Goal: Communication & Community: Ask a question

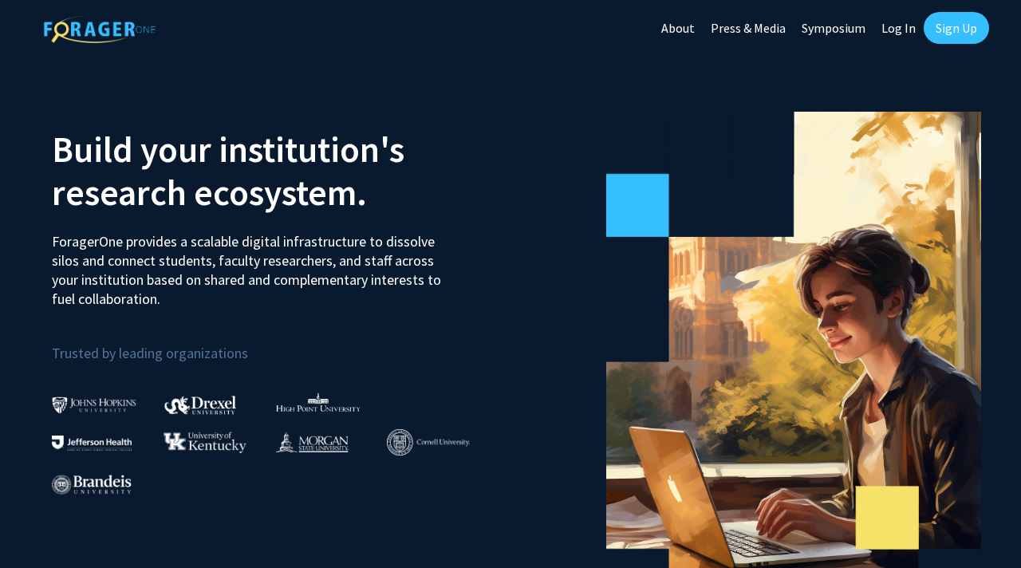
click at [893, 25] on link "Log In" at bounding box center [899, 28] width 50 height 56
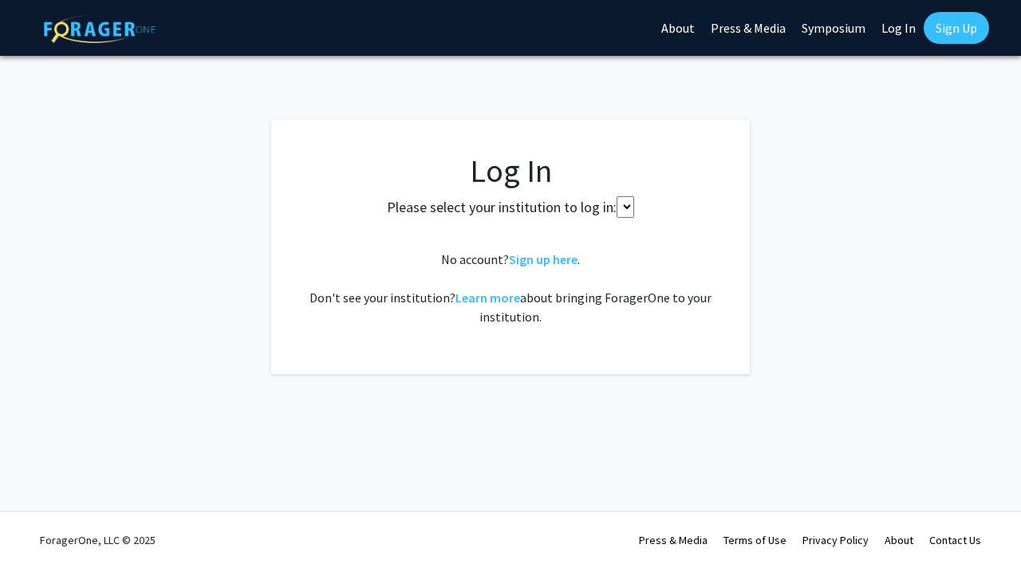
select select
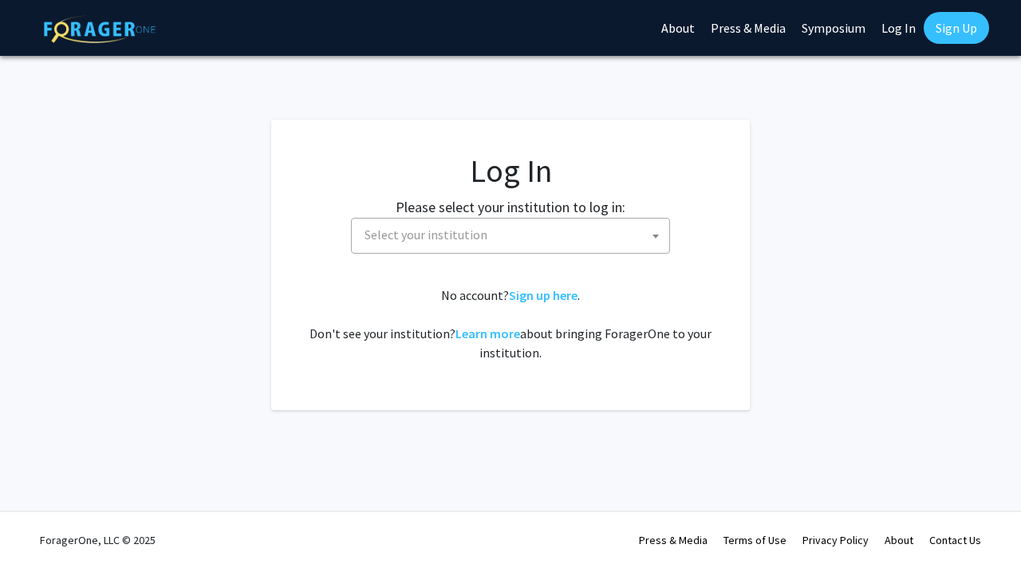
click at [440, 242] on span "Select your institution" at bounding box center [426, 235] width 123 height 16
click at [402, 270] on input "univeraity of" at bounding box center [510, 270] width 311 height 27
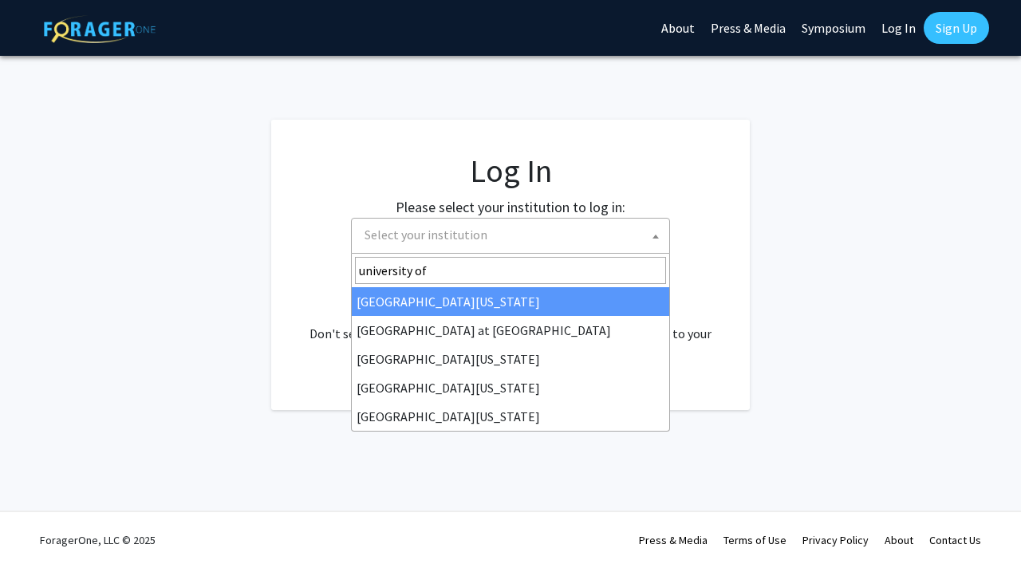
click at [508, 263] on input "university of" at bounding box center [510, 270] width 311 height 27
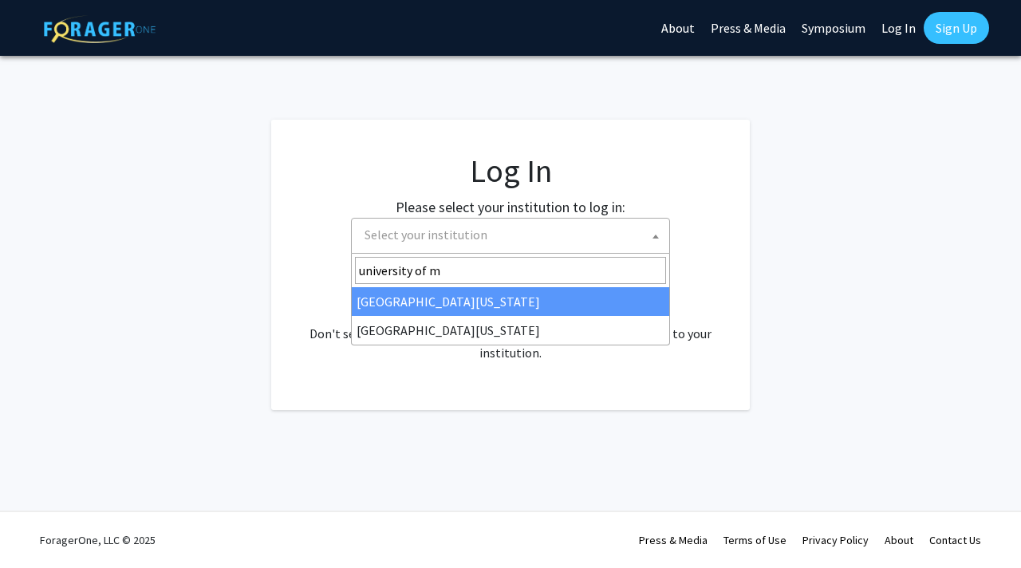
type input "university of m"
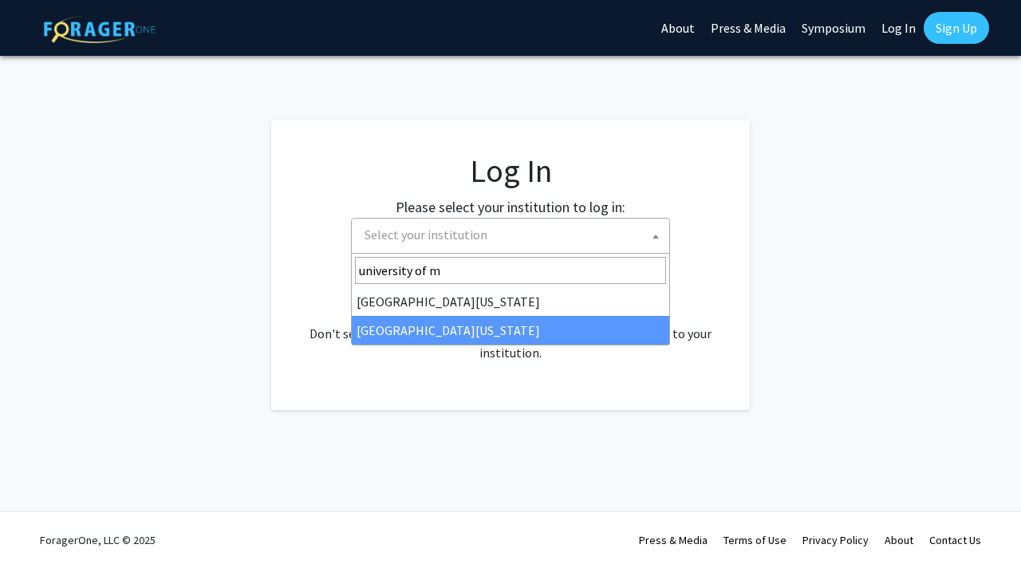
select select "33"
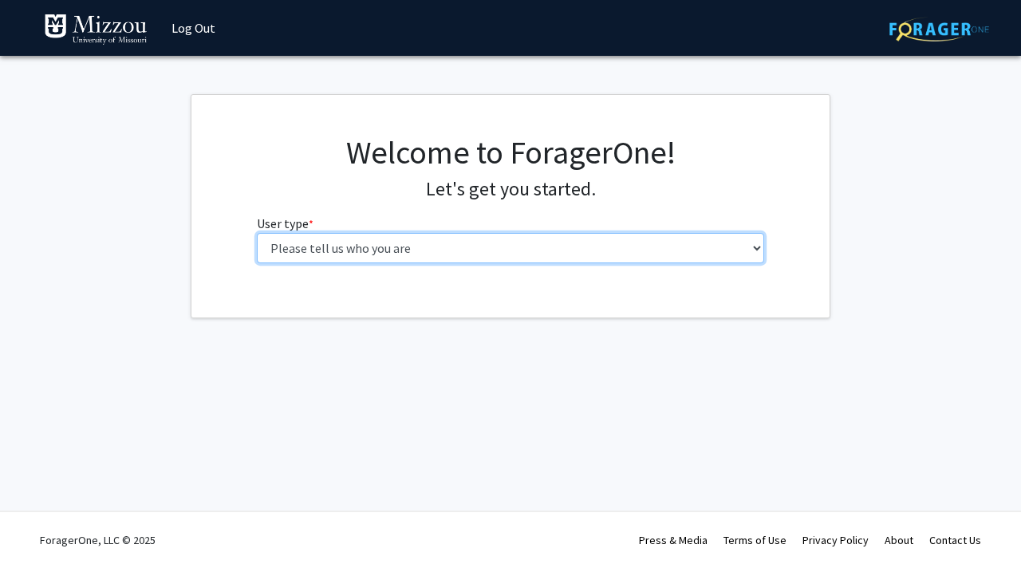
click at [500, 250] on select "Please tell us who you are Undergraduate Student Master's Student Doctoral Cand…" at bounding box center [511, 248] width 508 height 30
select select "1: undergrad"
click at [257, 233] on select "Please tell us who you are Undergraduate Student Master's Student Doctoral Cand…" at bounding box center [511, 248] width 508 height 30
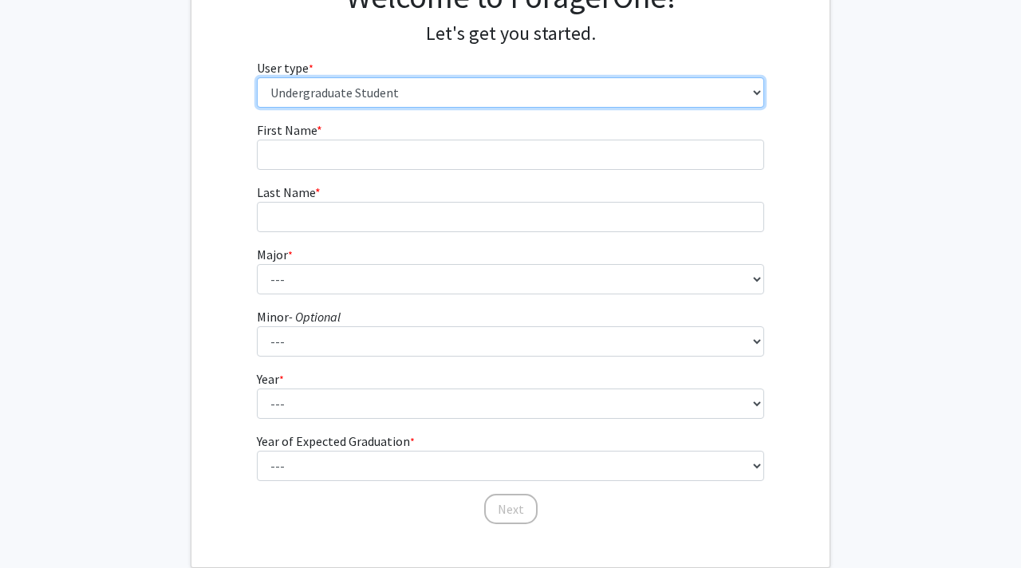
scroll to position [248, 0]
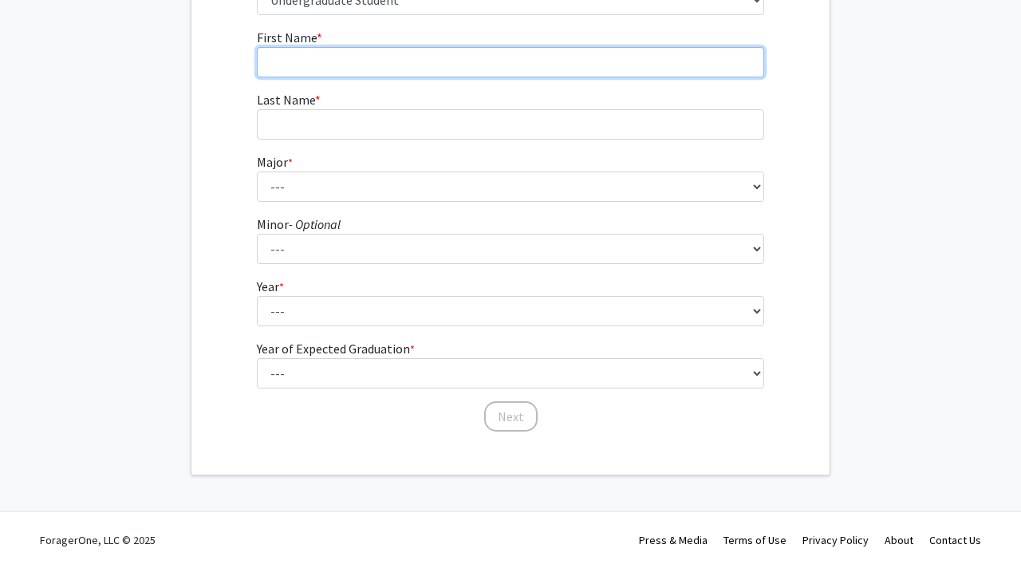
click at [326, 57] on input "First Name * required" at bounding box center [511, 62] width 508 height 30
type input "Joseph"
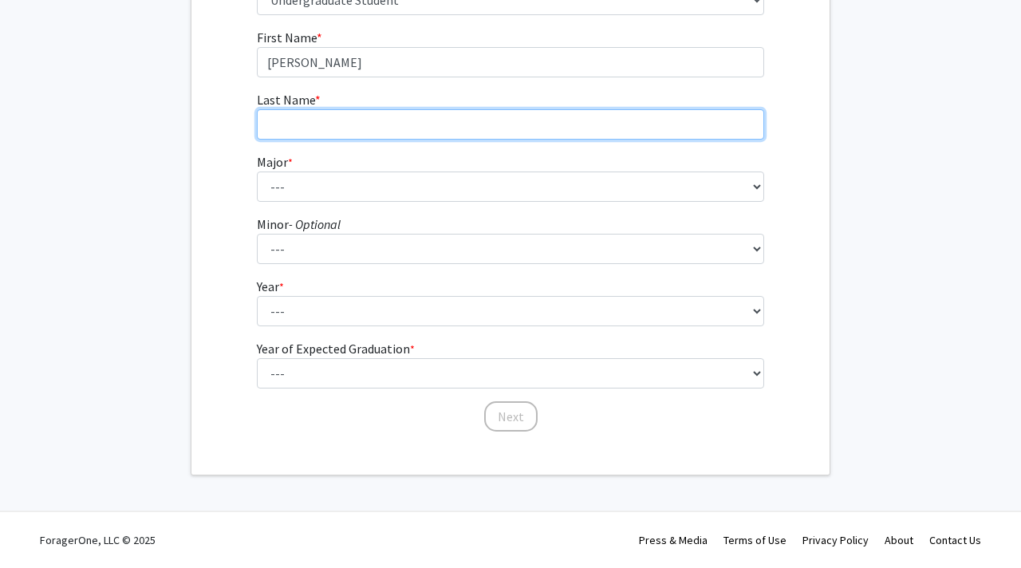
click at [283, 126] on input "Last Name * required" at bounding box center [511, 124] width 508 height 30
type input "Kroenke"
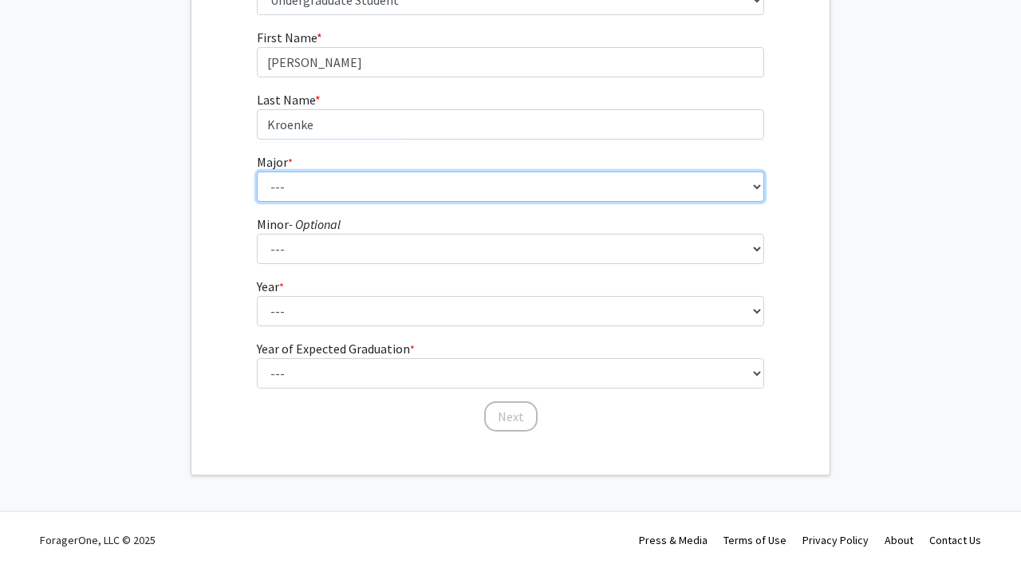
click at [267, 197] on select "--- Agribusiness Management Agricultural Education Agricultural Education: Comm…" at bounding box center [511, 187] width 508 height 30
select select "135: 2628"
click at [257, 172] on select "--- Agribusiness Management Agricultural Education Agricultural Education: Comm…" at bounding box center [511, 187] width 508 height 30
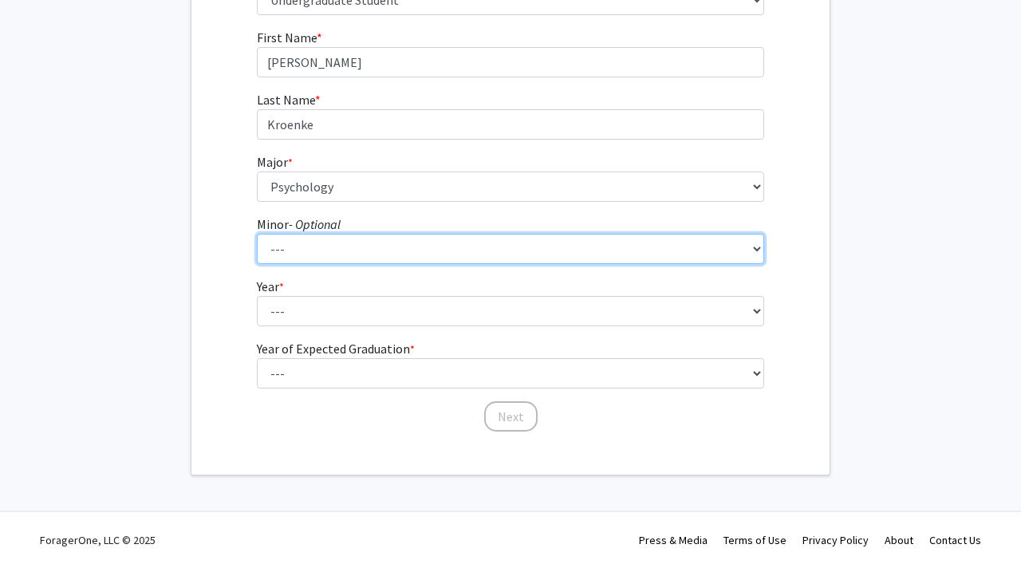
click at [346, 247] on select "--- Accountancy Aerospace Engineering Aerospace Studies Agribusiness Management…" at bounding box center [511, 249] width 508 height 30
click at [257, 234] on select "--- Accountancy Aerospace Engineering Aerospace Studies Agribusiness Management…" at bounding box center [511, 249] width 508 height 30
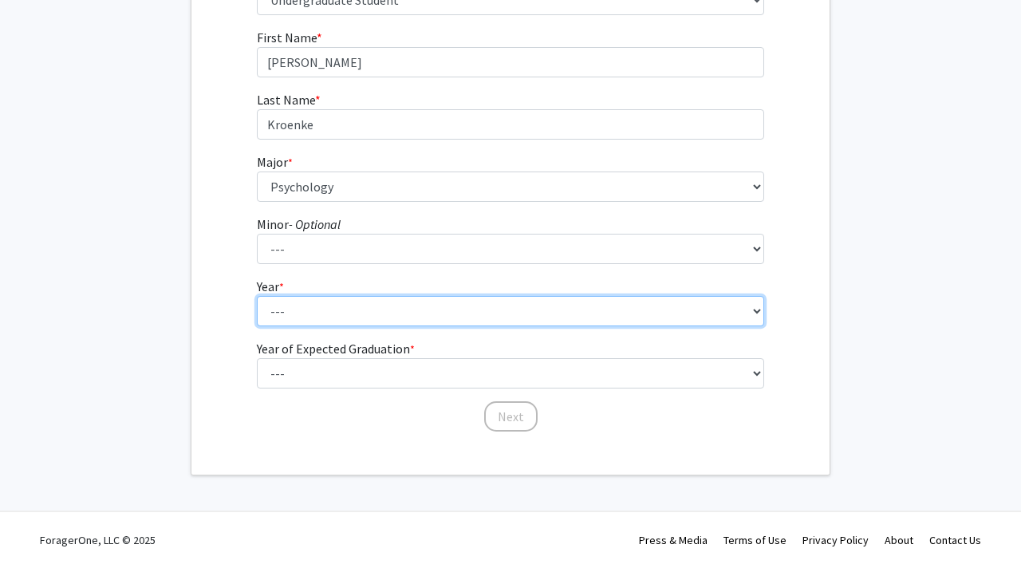
click at [361, 301] on select "--- First-year Sophomore Junior Senior Postbaccalaureate Certificate" at bounding box center [511, 311] width 508 height 30
select select "4: senior"
click at [257, 296] on select "--- First-year Sophomore Junior Senior Postbaccalaureate Certificate" at bounding box center [511, 311] width 508 height 30
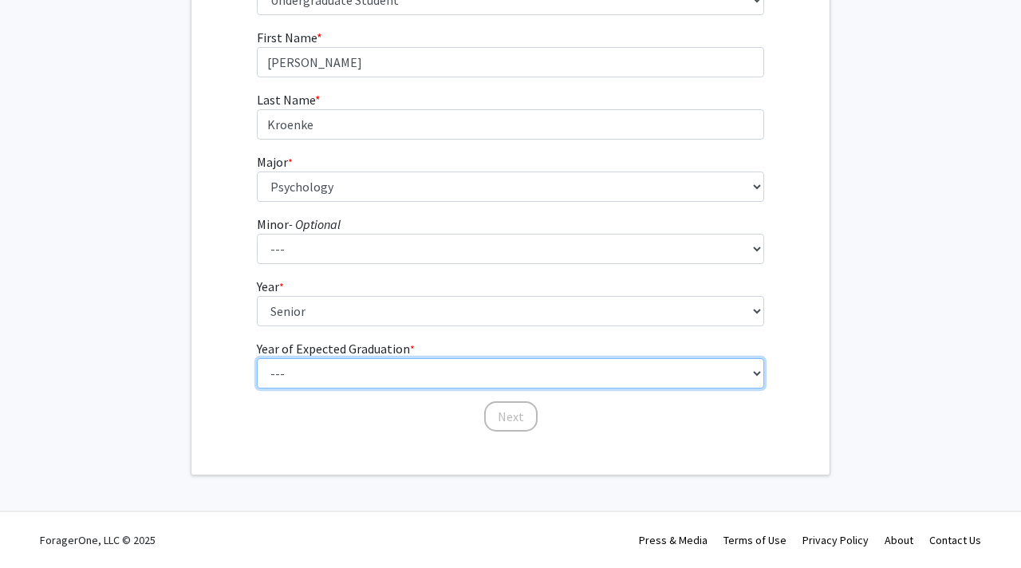
click at [356, 373] on select "--- 2025 2026 2027 2028 2029 2030 2031 2032 2033 2034" at bounding box center [511, 373] width 508 height 30
select select "2: 2026"
click at [257, 358] on select "--- 2025 2026 2027 2028 2029 2030 2031 2032 2033 2034" at bounding box center [511, 373] width 508 height 30
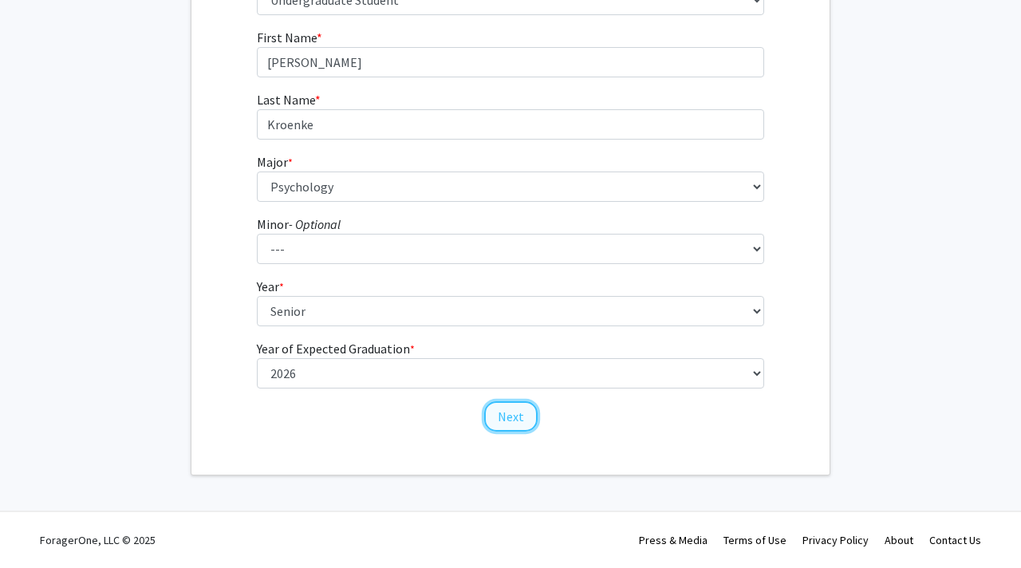
click at [526, 425] on button "Next" at bounding box center [510, 416] width 53 height 30
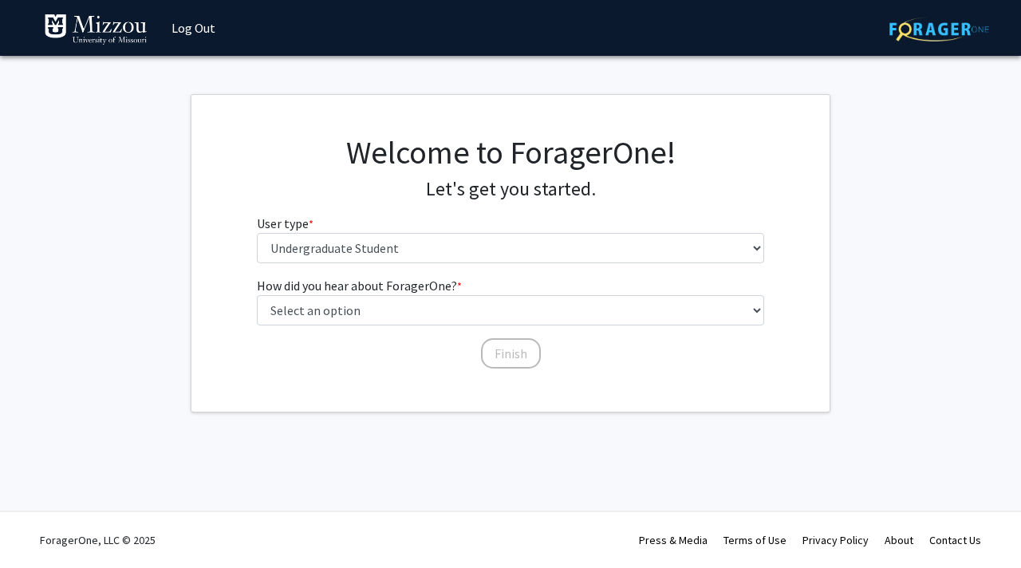
scroll to position [0, 0]
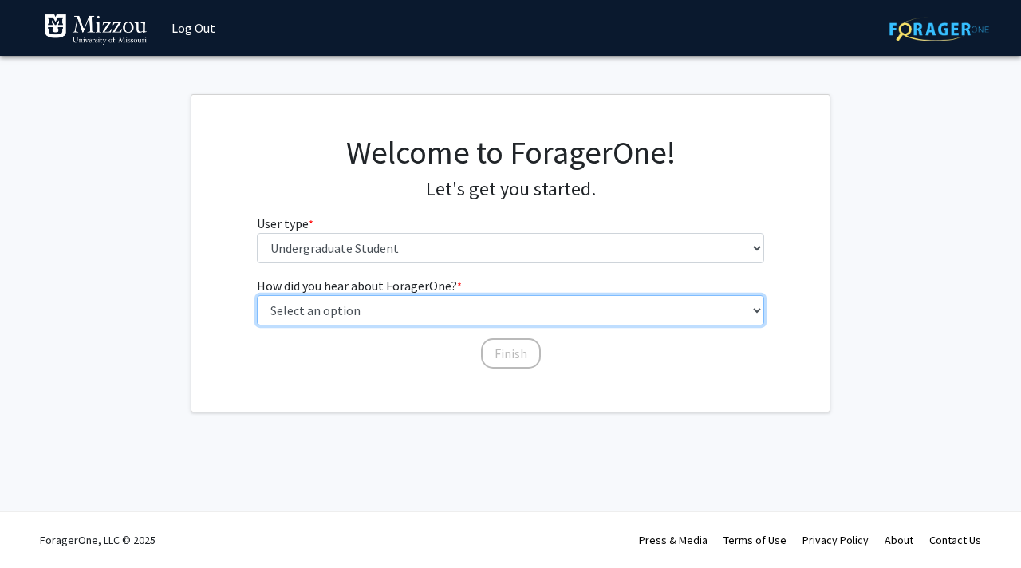
click at [493, 314] on select "Select an option Peer/student recommendation Faculty/staff recommendation Unive…" at bounding box center [511, 310] width 508 height 30
select select "3: university_website"
click at [257, 295] on select "Select an option Peer/student recommendation Faculty/staff recommendation Unive…" at bounding box center [511, 310] width 508 height 30
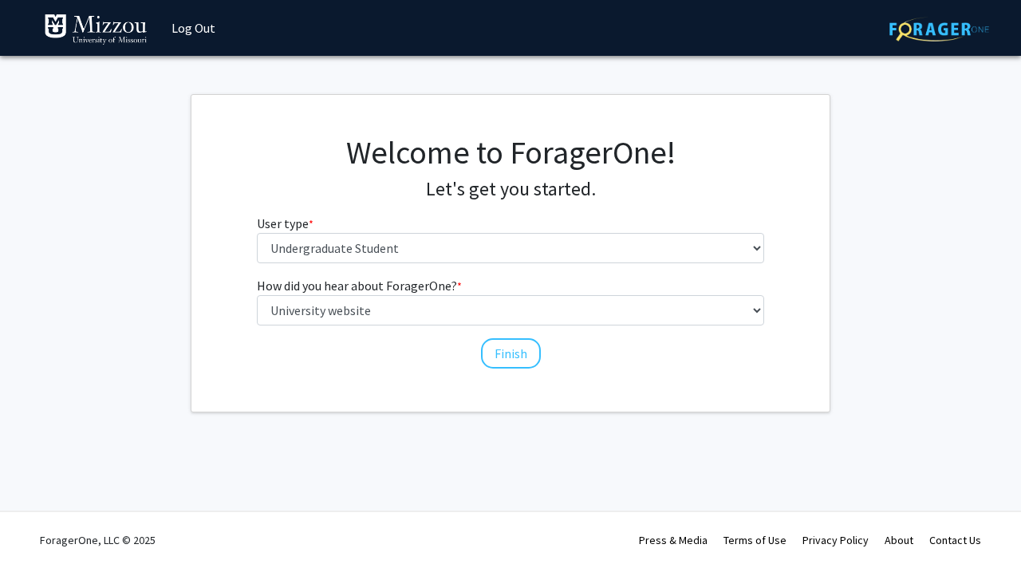
click at [502, 335] on div "How did you hear about ForagerOne? * required Select an option Peer/student rec…" at bounding box center [511, 315] width 508 height 78
click at [504, 342] on button "Finish" at bounding box center [511, 353] width 60 height 30
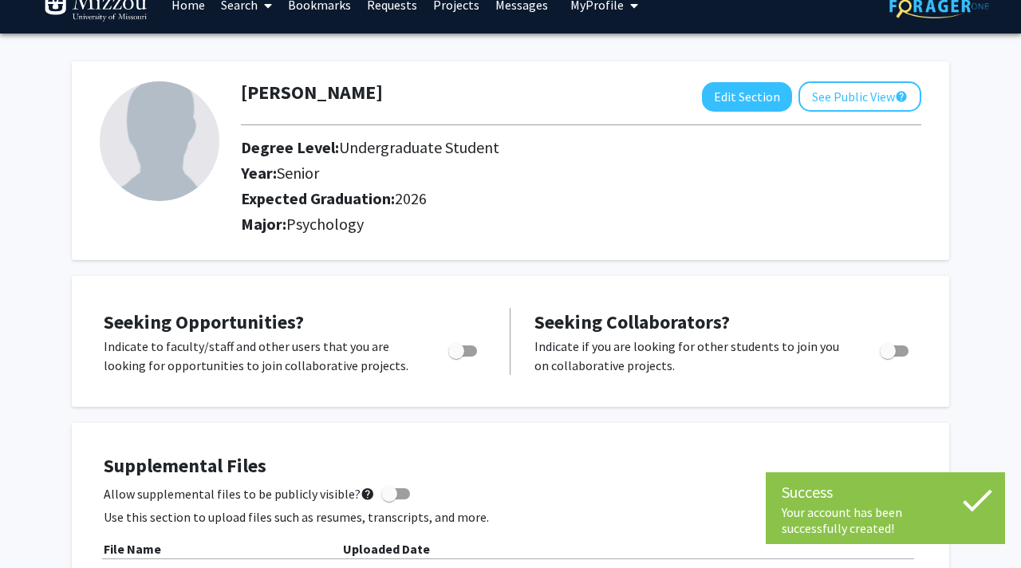
scroll to position [25, 0]
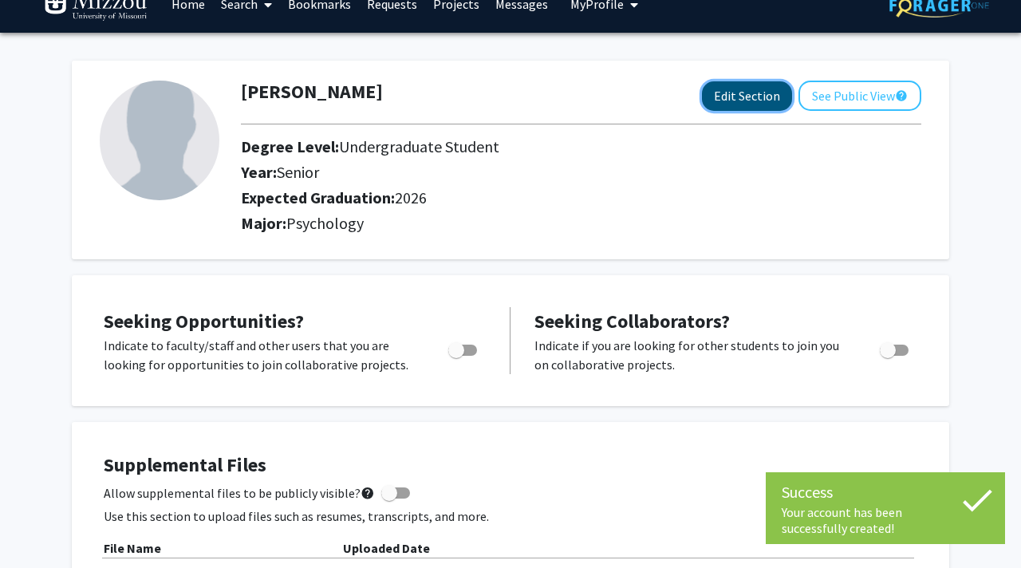
click at [749, 84] on button "Edit Section" at bounding box center [747, 96] width 90 height 30
select select "senior"
select select "2026"
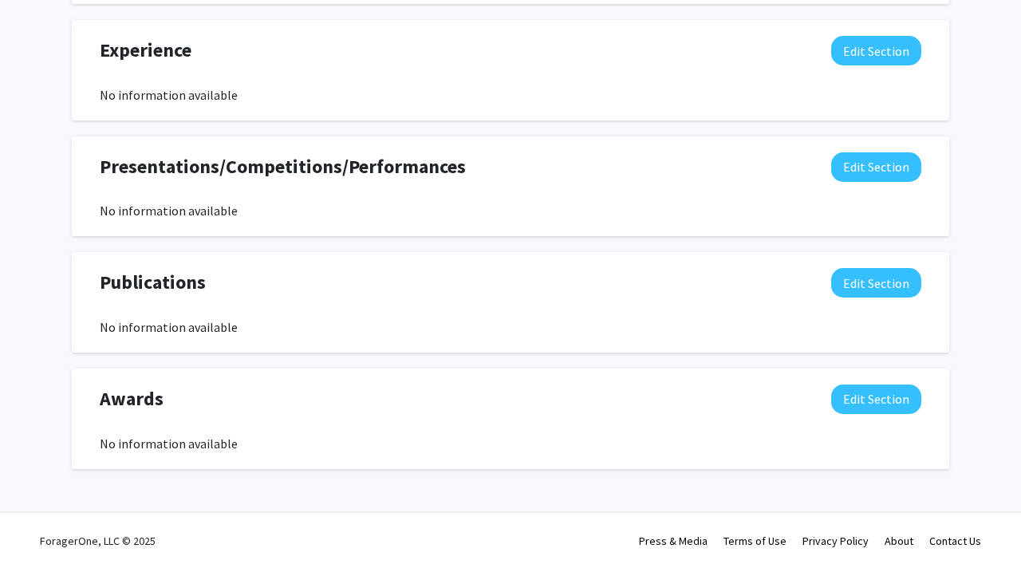
scroll to position [0, 0]
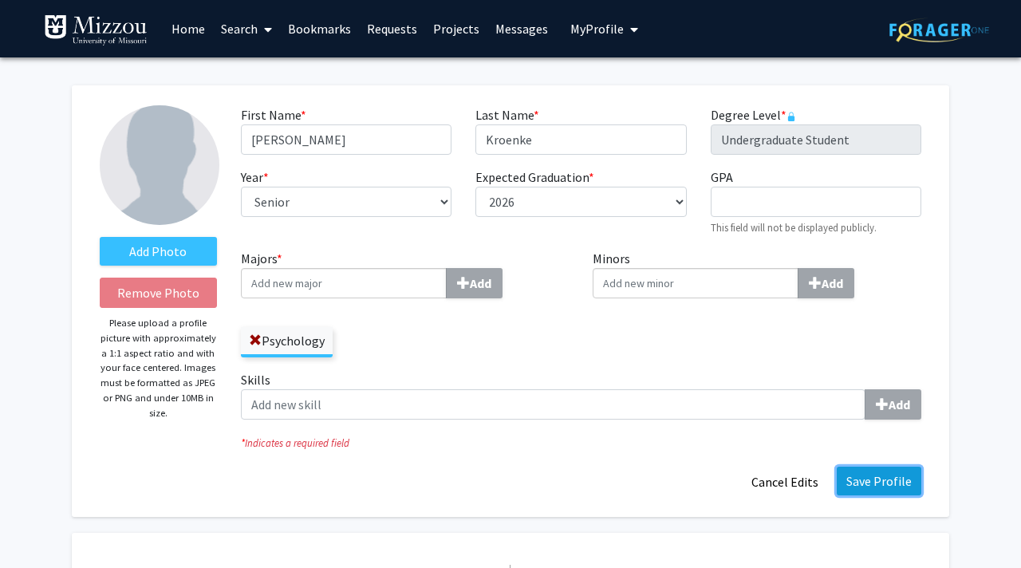
click at [863, 481] on button "Save Profile" at bounding box center [879, 481] width 85 height 29
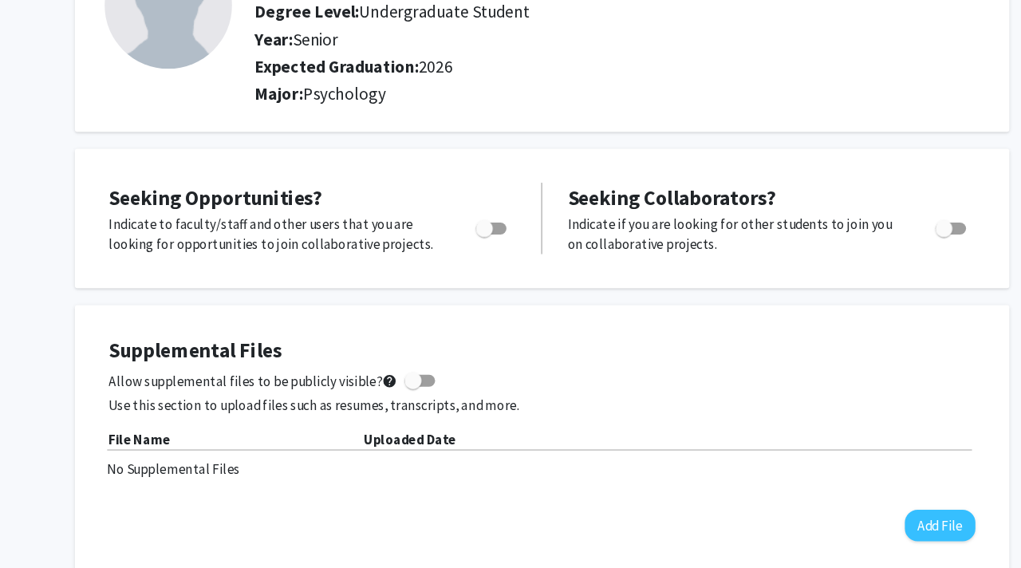
scroll to position [150, 0]
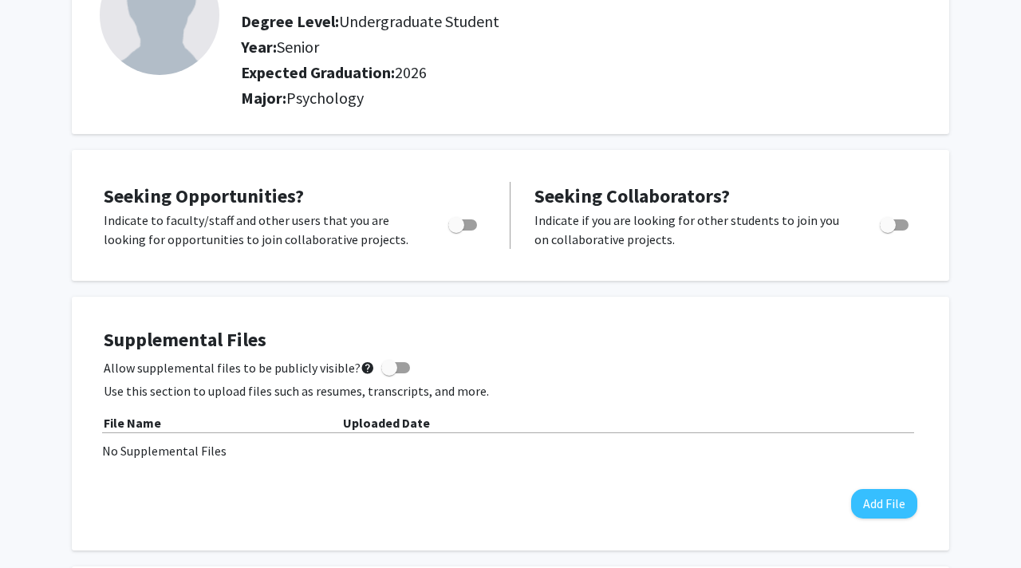
click at [292, 192] on span "Seeking Opportunities?" at bounding box center [204, 196] width 200 height 25
click at [330, 223] on p "Indicate to faculty/staff and other users that you are looking for opportunitie…" at bounding box center [261, 230] width 314 height 38
click at [465, 235] on div at bounding box center [464, 230] width 68 height 38
click at [461, 225] on span "Toggle" at bounding box center [456, 225] width 16 height 16
click at [456, 231] on input "Are you actively seeking opportunities?" at bounding box center [456, 231] width 1 height 1
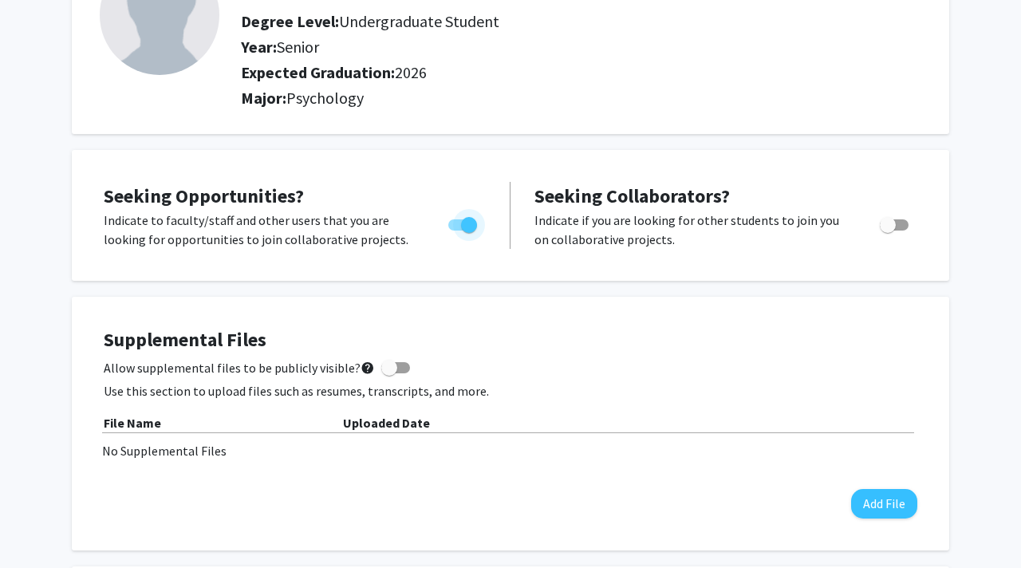
click at [465, 217] on span "Toggle" at bounding box center [469, 225] width 16 height 16
click at [456, 231] on input "Are you actively seeking opportunities?" at bounding box center [456, 231] width 1 height 1
checkbox input "false"
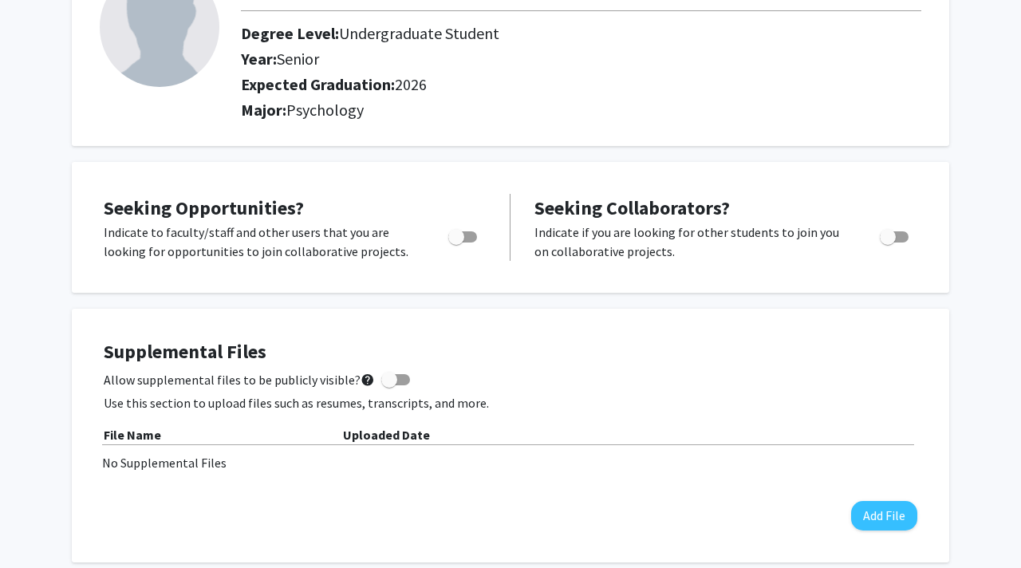
scroll to position [0, 0]
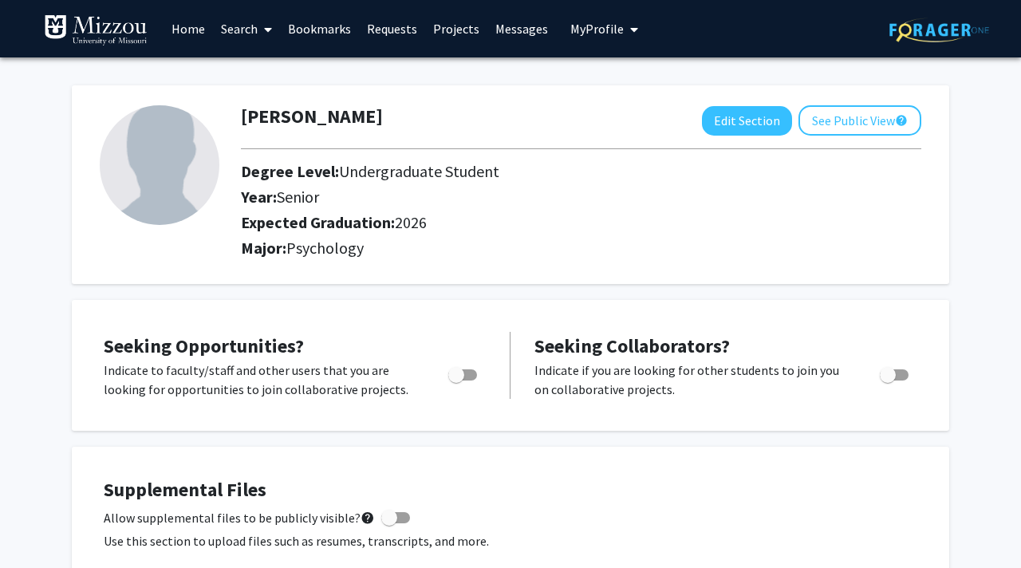
click at [231, 34] on link "Search" at bounding box center [246, 29] width 67 height 56
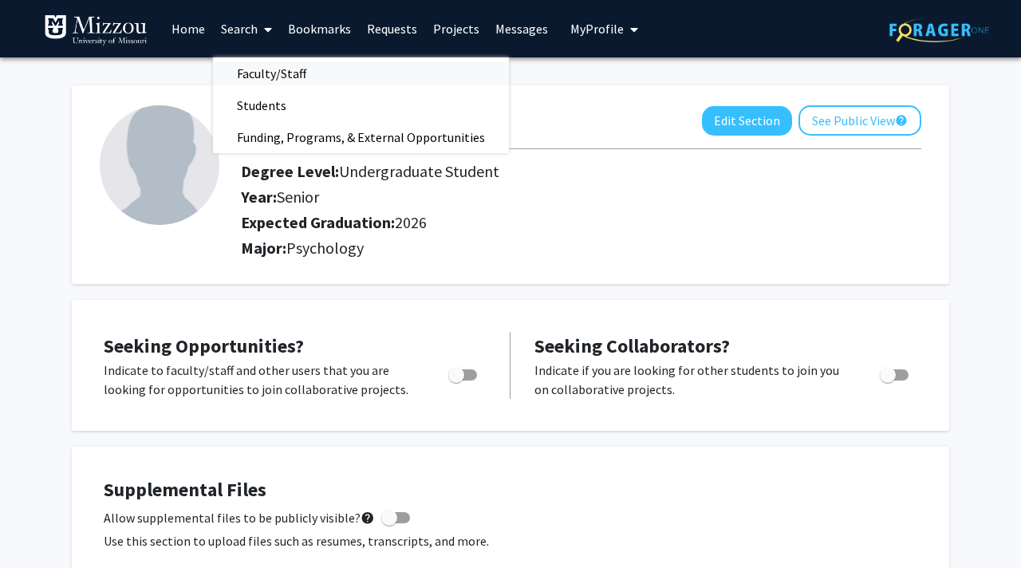
click at [287, 74] on span "Faculty/Staff" at bounding box center [271, 73] width 117 height 32
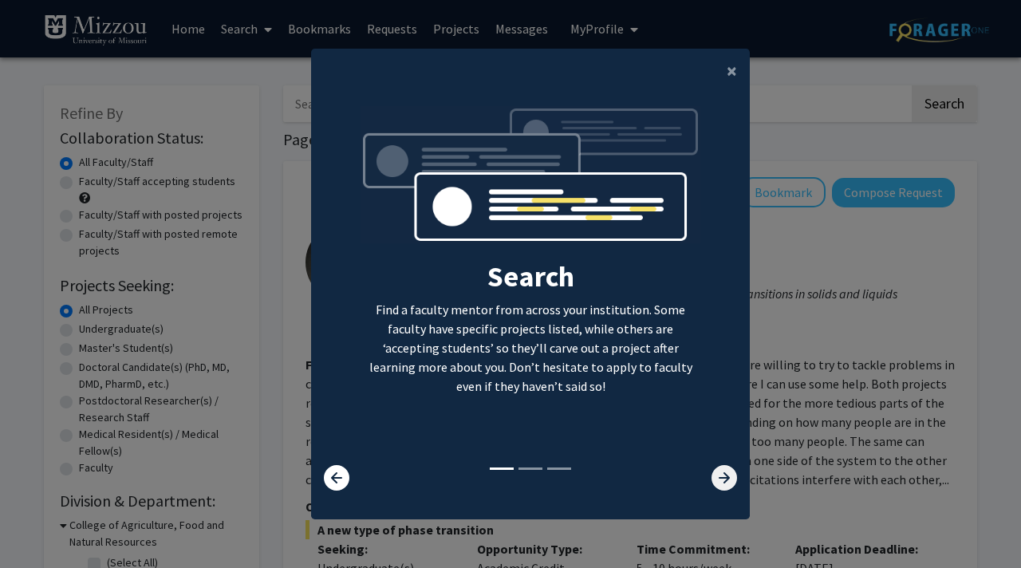
click at [729, 486] on icon at bounding box center [725, 478] width 26 height 26
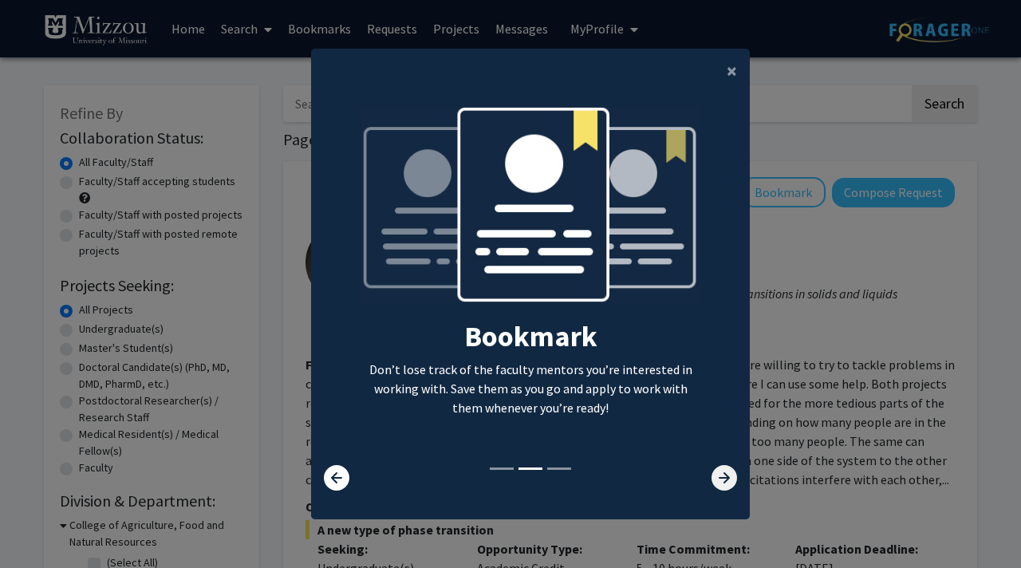
click at [729, 476] on icon at bounding box center [725, 478] width 26 height 26
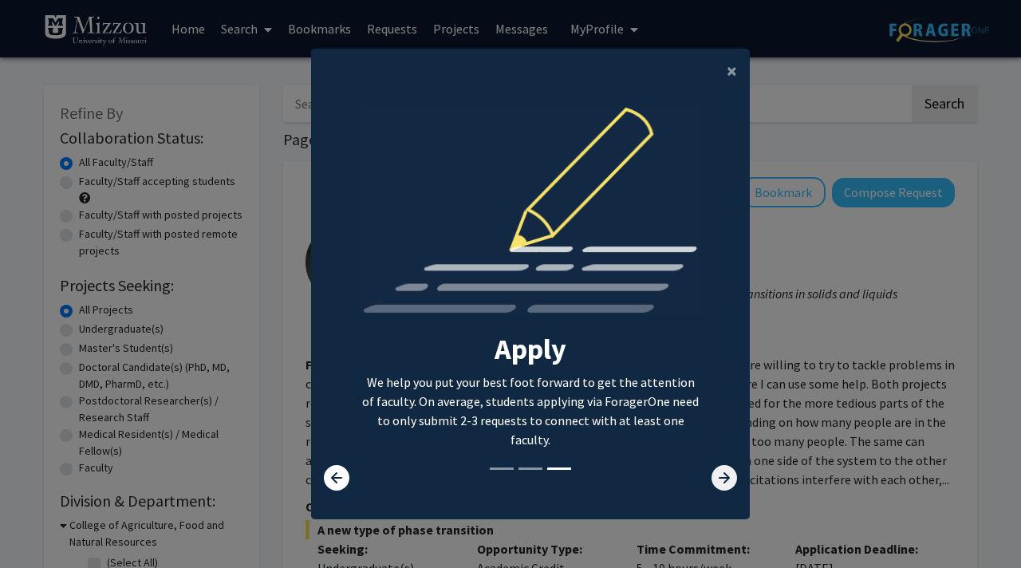
click at [729, 476] on icon at bounding box center [725, 478] width 26 height 26
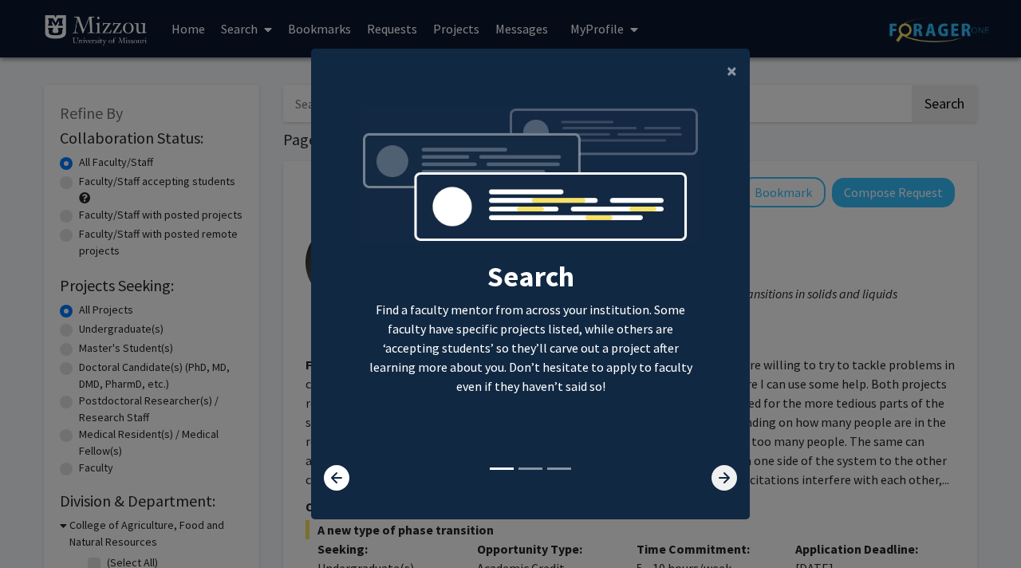
click at [729, 476] on icon at bounding box center [725, 478] width 26 height 26
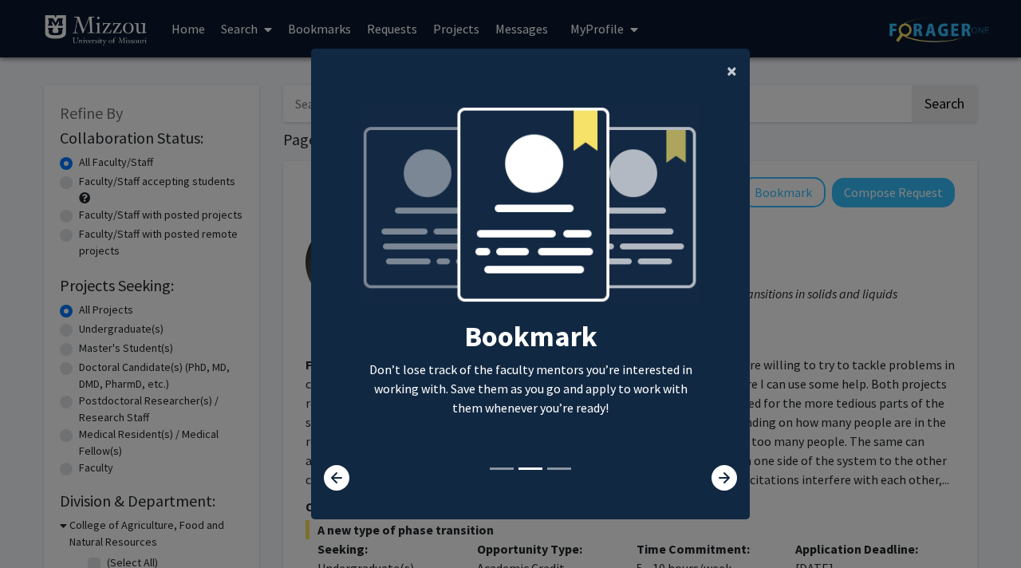
click at [725, 65] on button "×" at bounding box center [732, 71] width 36 height 45
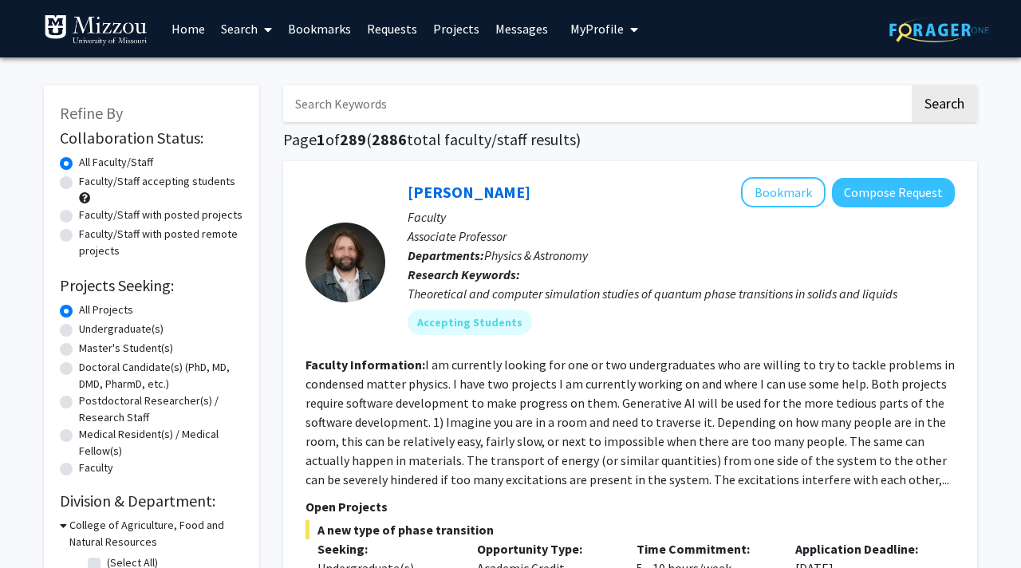
click at [546, 100] on input "Search Keywords" at bounding box center [596, 103] width 626 height 37
type input "Ellis Khalton"
click at [912, 85] on button "Search" at bounding box center [944, 103] width 65 height 37
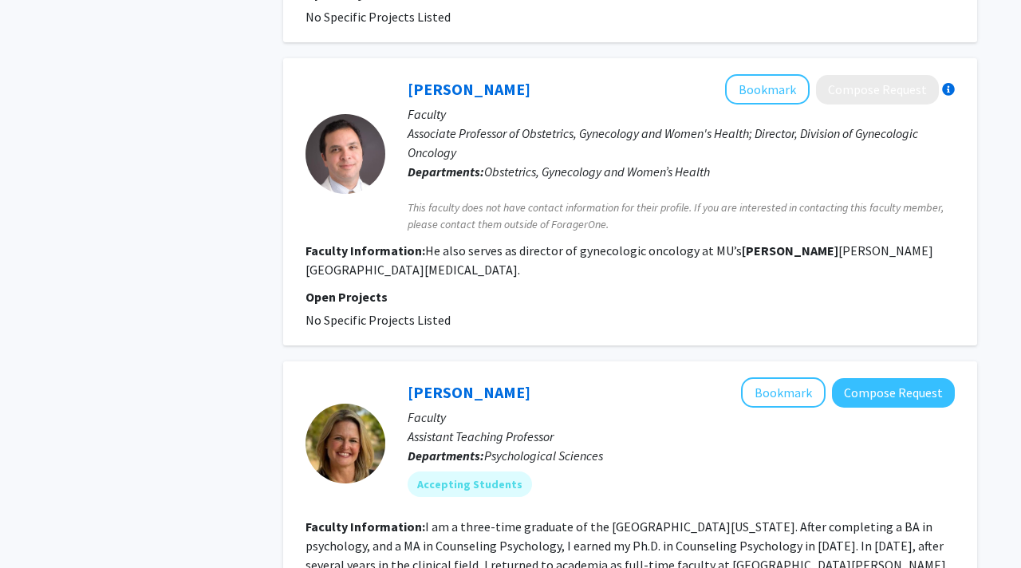
scroll to position [971, 0]
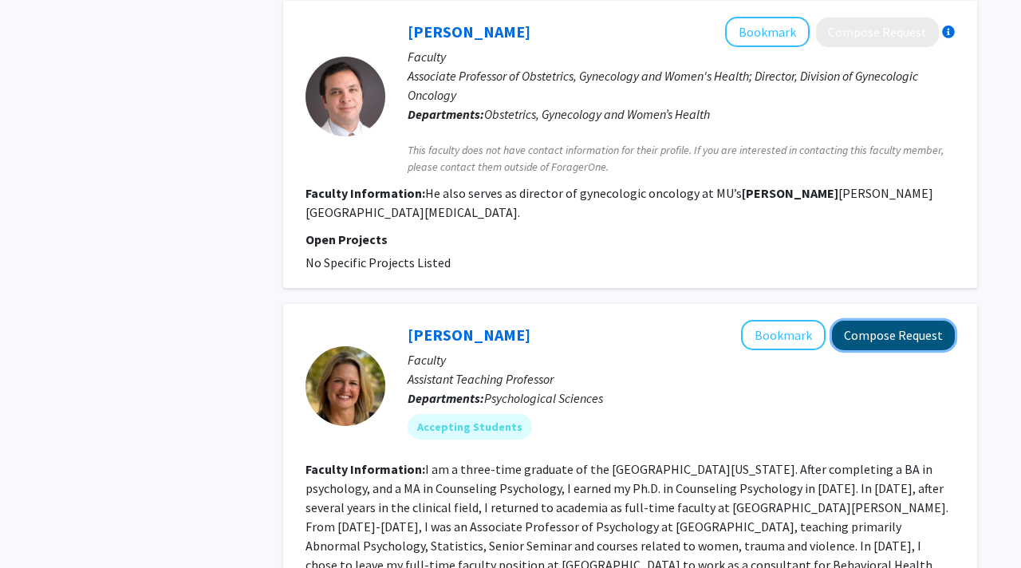
click at [896, 321] on button "Compose Request" at bounding box center [893, 336] width 123 height 30
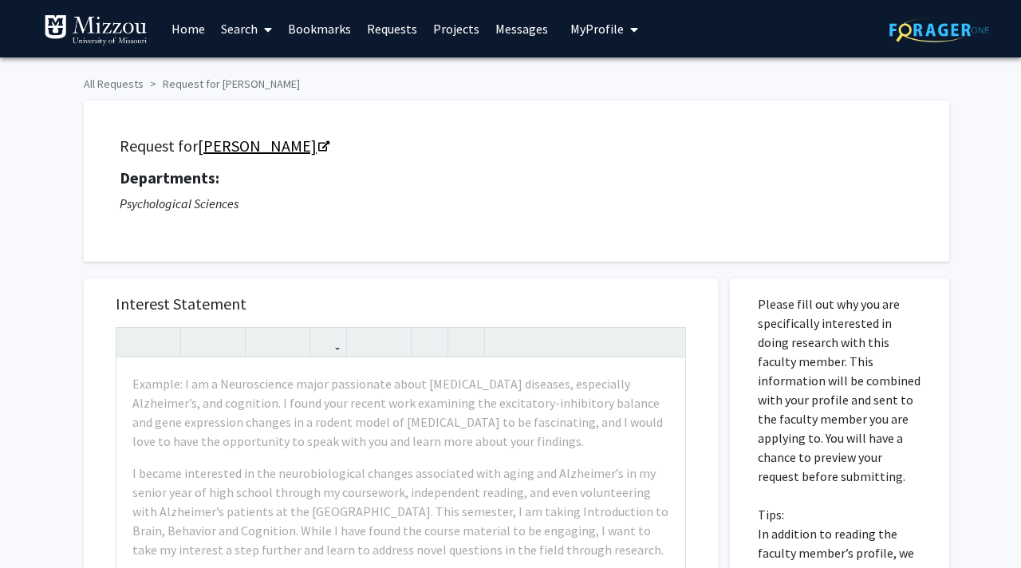
click at [255, 148] on link "Carrie Ellis-Kalton" at bounding box center [263, 146] width 130 height 20
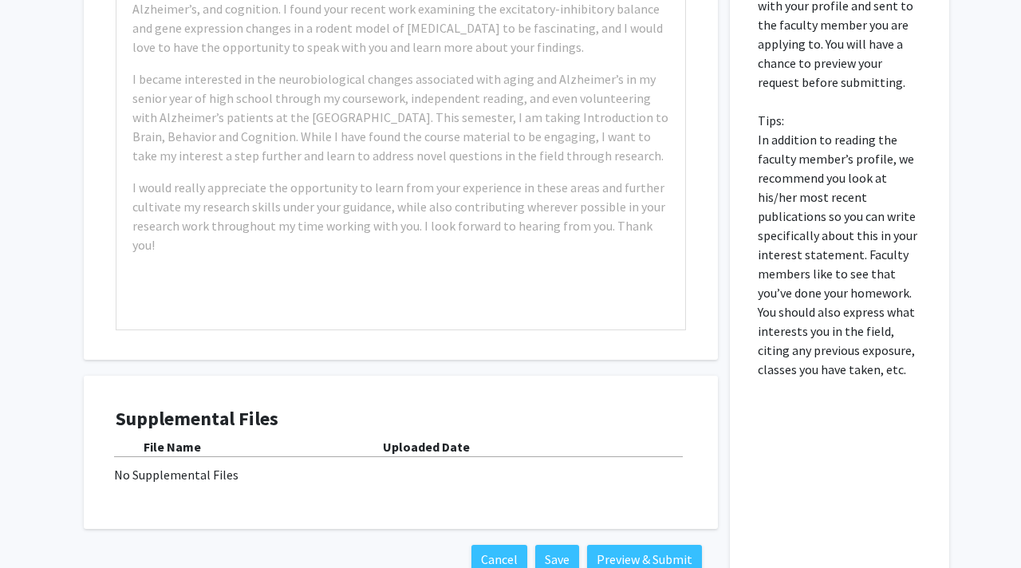
scroll to position [303, 0]
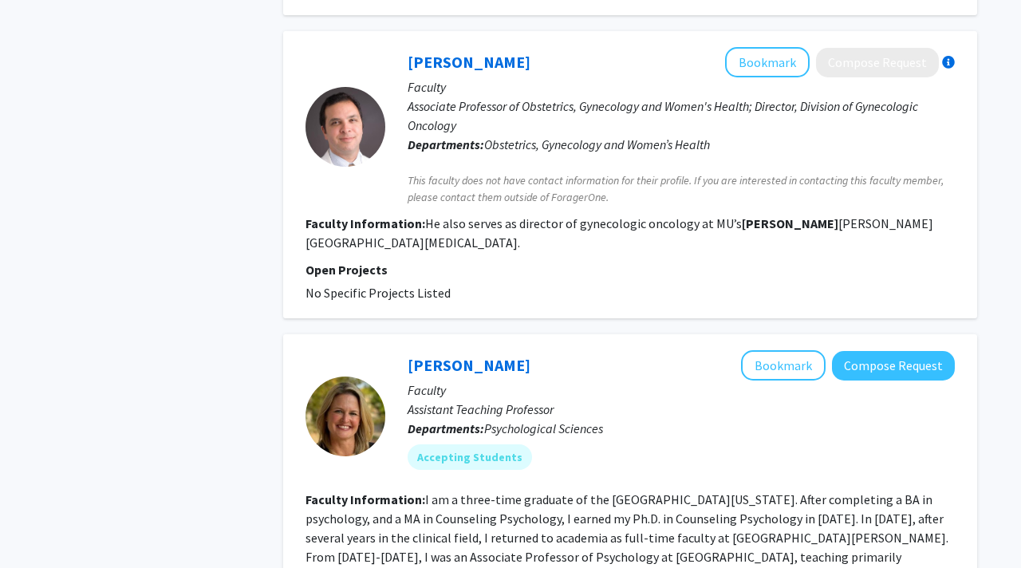
scroll to position [991, 0]
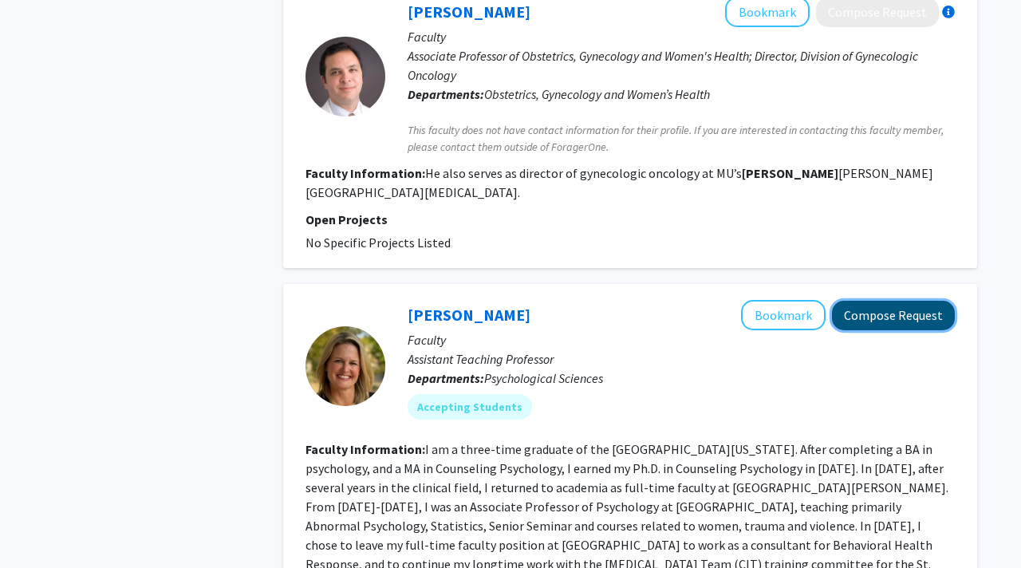
click at [867, 301] on button "Compose Request" at bounding box center [893, 316] width 123 height 30
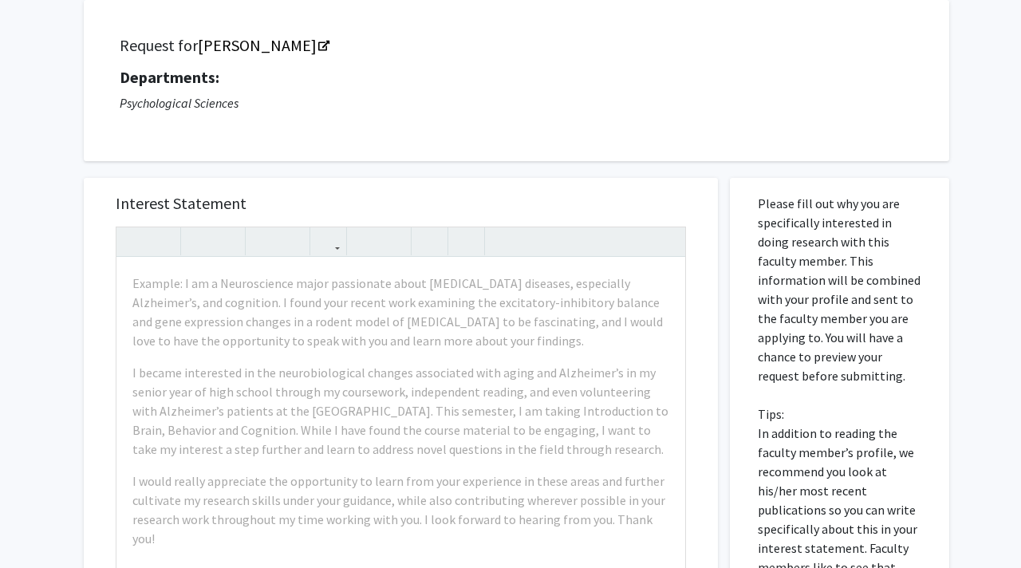
scroll to position [159, 0]
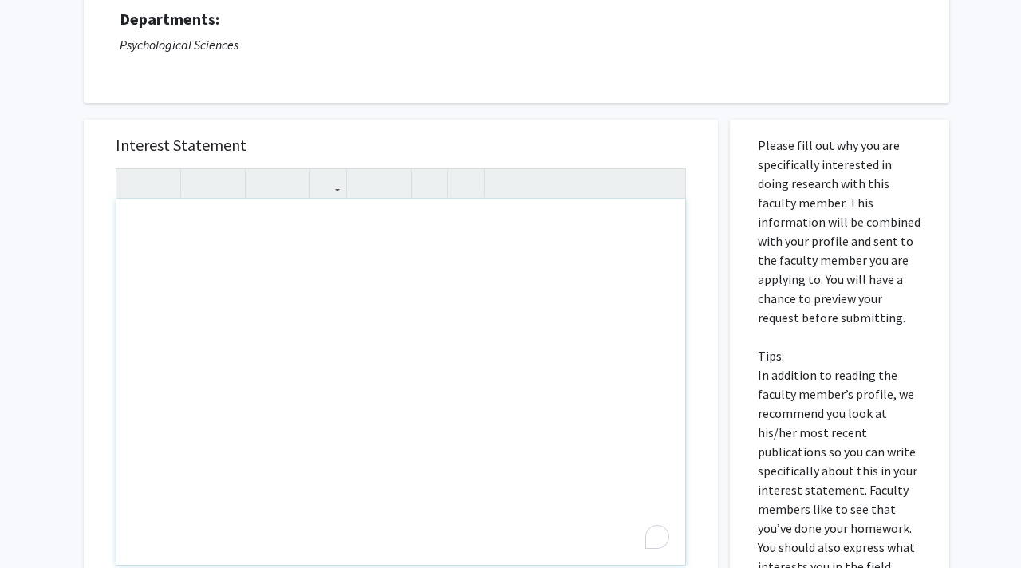
click at [552, 219] on div "To enrich screen reader interactions, please activate Accessibility in Grammarl…" at bounding box center [401, 381] width 569 height 365
type textarea "Work"
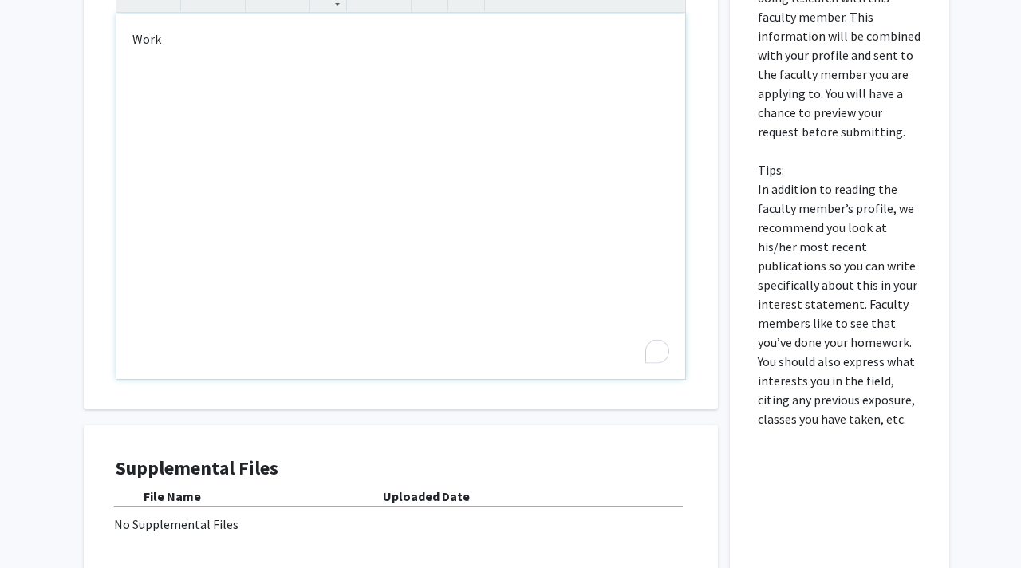
scroll to position [500, 0]
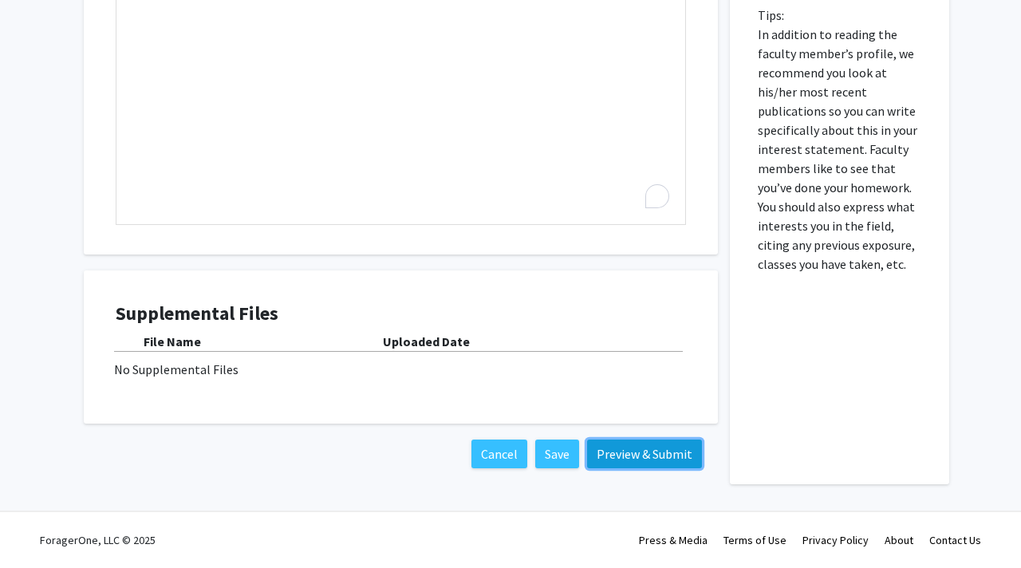
click at [677, 462] on button "Preview & Submit" at bounding box center [644, 454] width 115 height 29
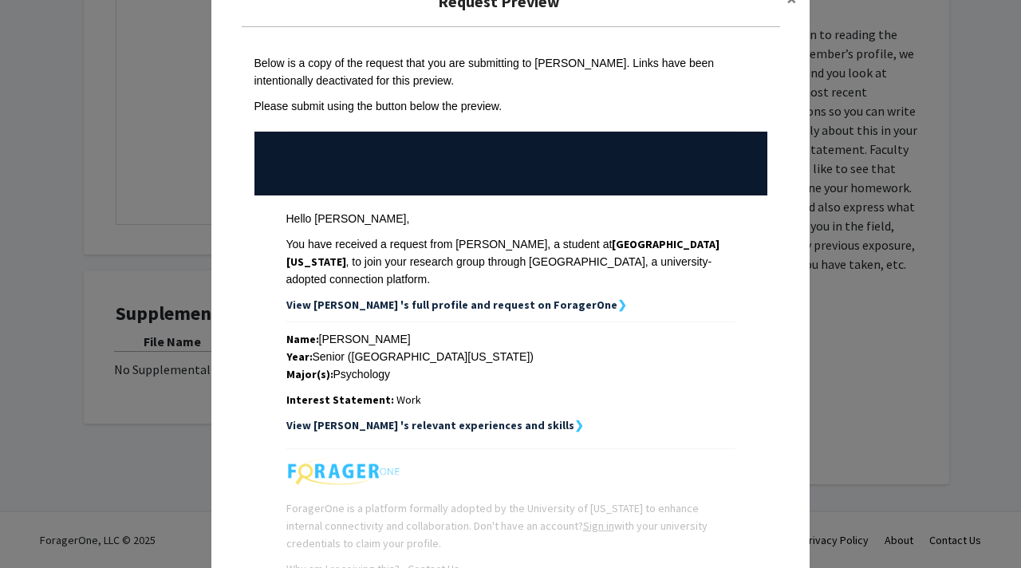
scroll to position [155, 0]
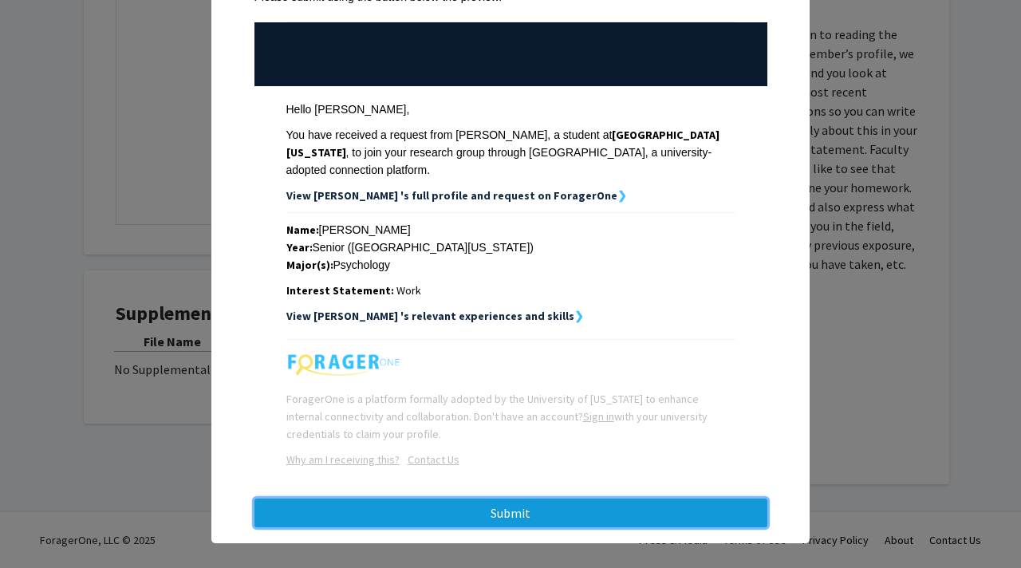
click at [681, 511] on button "Submit" at bounding box center [511, 513] width 513 height 29
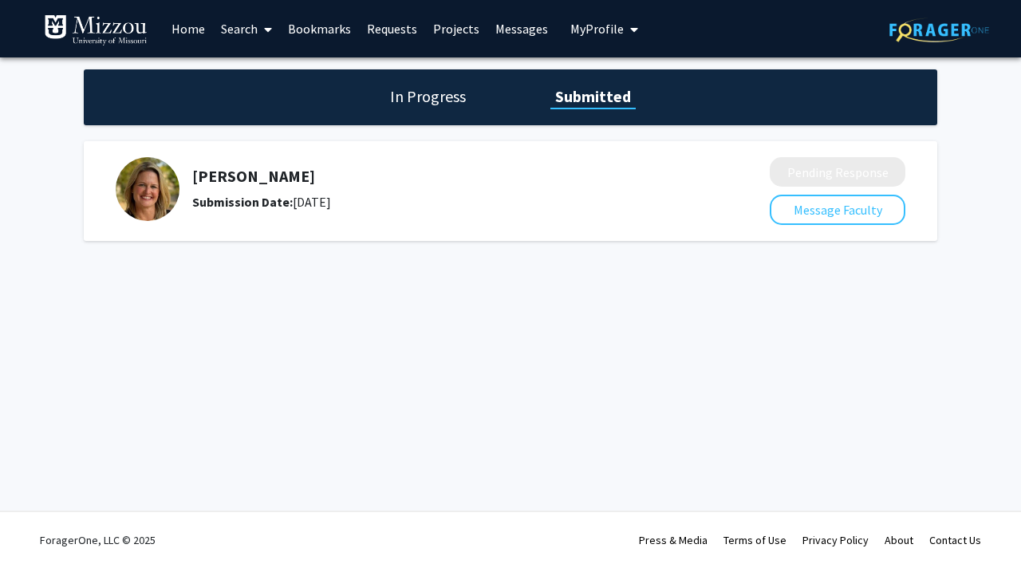
drag, startPoint x: 603, startPoint y: 37, endPoint x: 0, endPoint y: 108, distance: 607.4
click at [0, 108] on div "Skip navigation Home Search Bookmarks Requests Projects Messages My Profile Jos…" at bounding box center [510, 284] width 1021 height 568
click at [73, 45] on img at bounding box center [96, 30] width 104 height 32
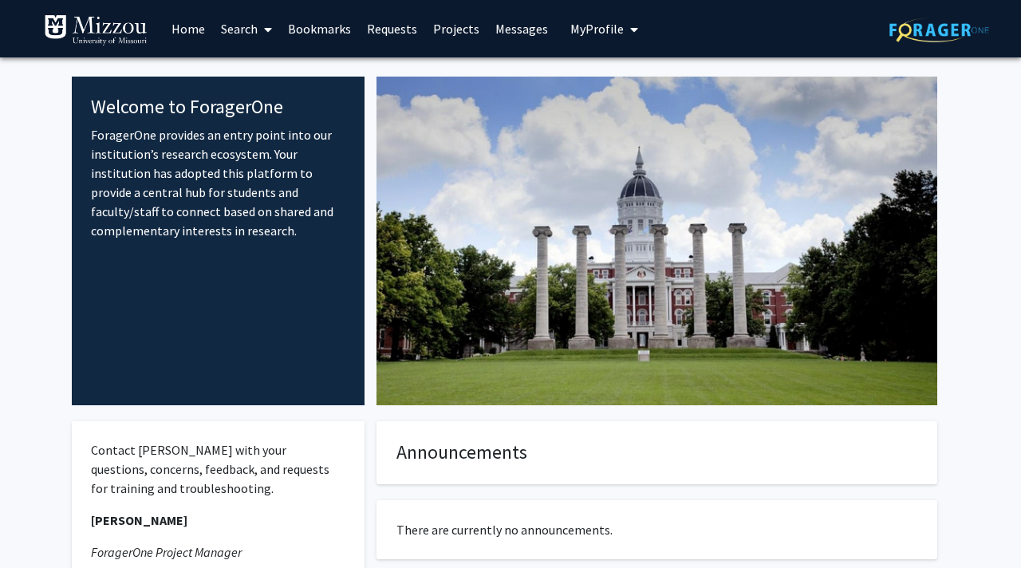
click at [294, 252] on div "Welcome to ForagerOne ForagerOne provides an entry point into our institution’s…" at bounding box center [218, 241] width 293 height 329
drag, startPoint x: 132, startPoint y: 170, endPoint x: 145, endPoint y: 176, distance: 14.7
click at [136, 174] on p "ForagerOne provides an entry point into our institution’s research ecosystem. Y…" at bounding box center [218, 182] width 255 height 115
click at [253, 34] on link "Search" at bounding box center [246, 29] width 67 height 56
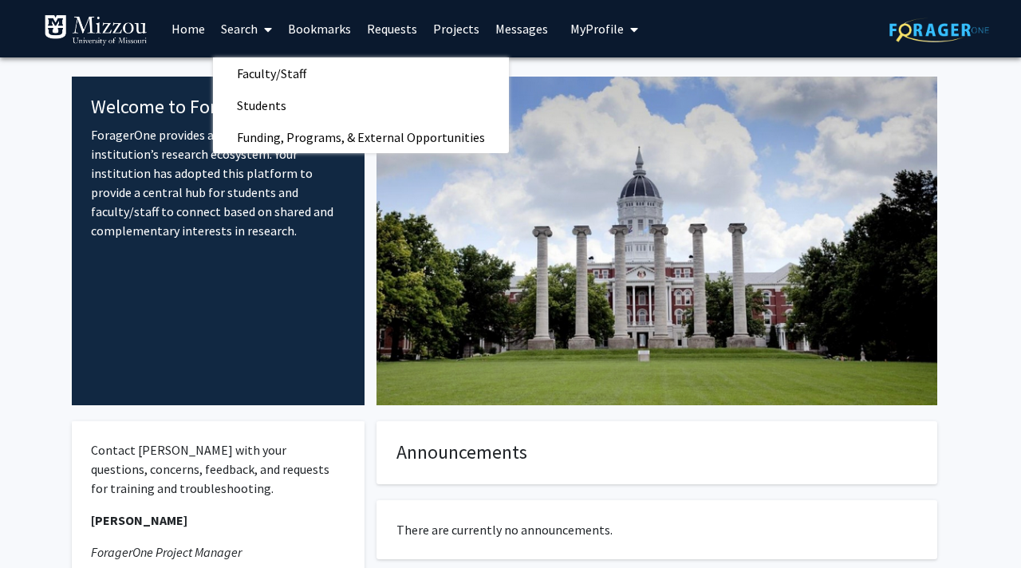
click at [369, 26] on link "Requests" at bounding box center [392, 29] width 66 height 56
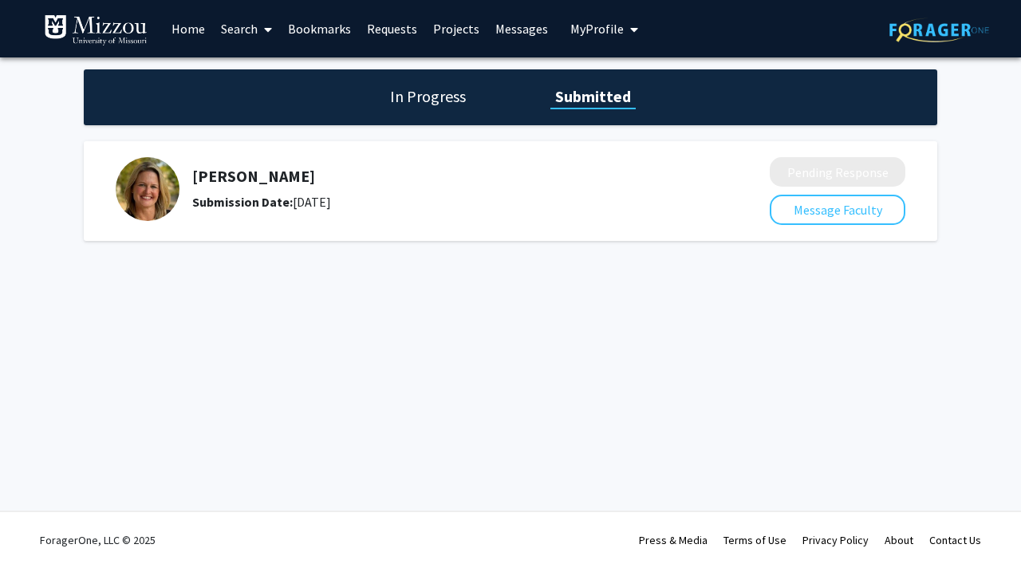
click at [192, 25] on link "Home" at bounding box center [188, 29] width 49 height 56
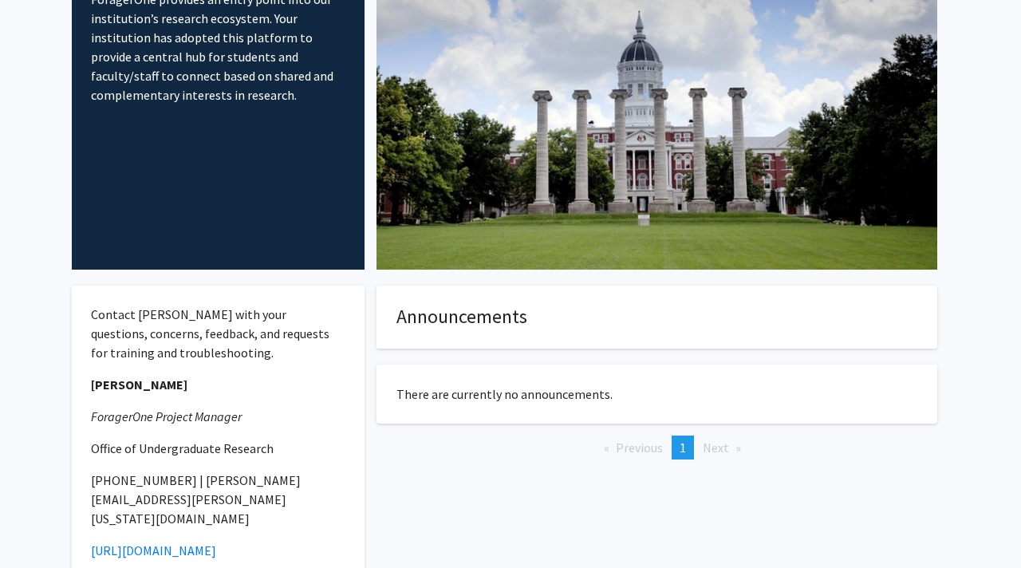
scroll to position [144, 0]
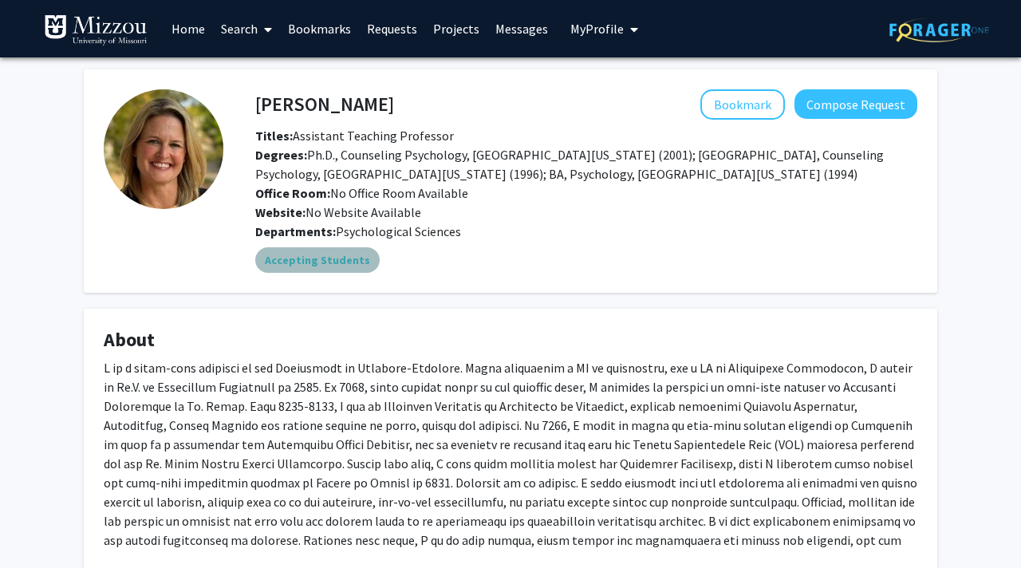
click at [333, 259] on mat-chip "Accepting Students" at bounding box center [317, 260] width 124 height 26
click at [756, 102] on button "Bookmark" at bounding box center [743, 104] width 85 height 30
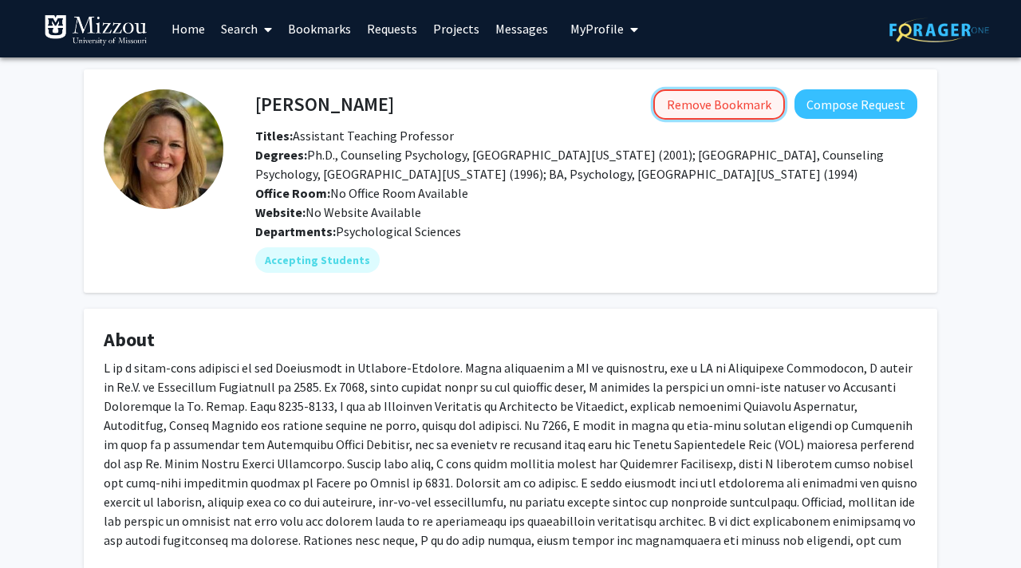
click at [760, 108] on button "Remove Bookmark" at bounding box center [720, 104] width 132 height 30
click at [165, 160] on img at bounding box center [164, 149] width 120 height 120
click at [580, 14] on button "My Profile" at bounding box center [604, 28] width 77 height 57
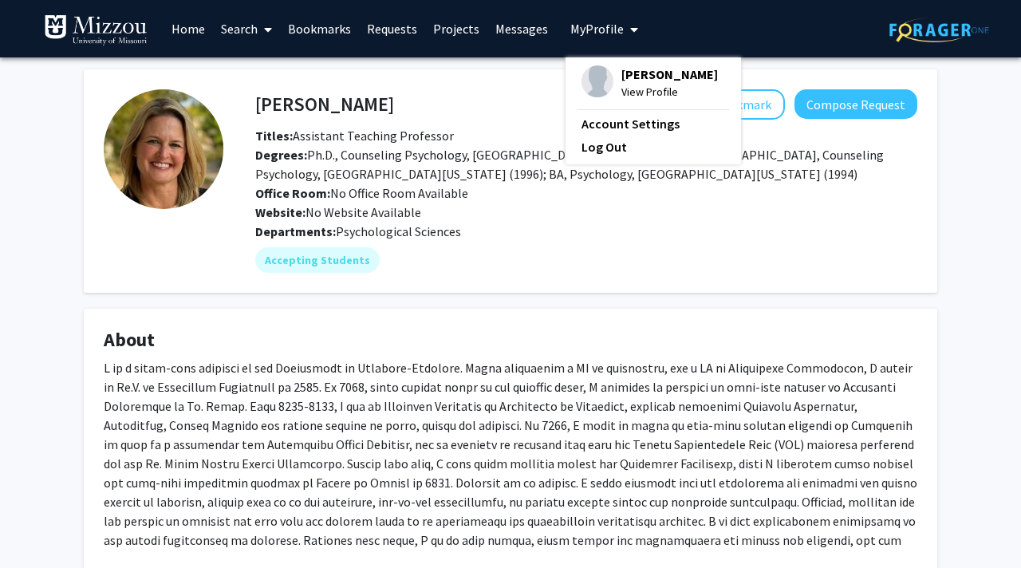
click at [580, 20] on button "My Profile" at bounding box center [604, 28] width 77 height 57
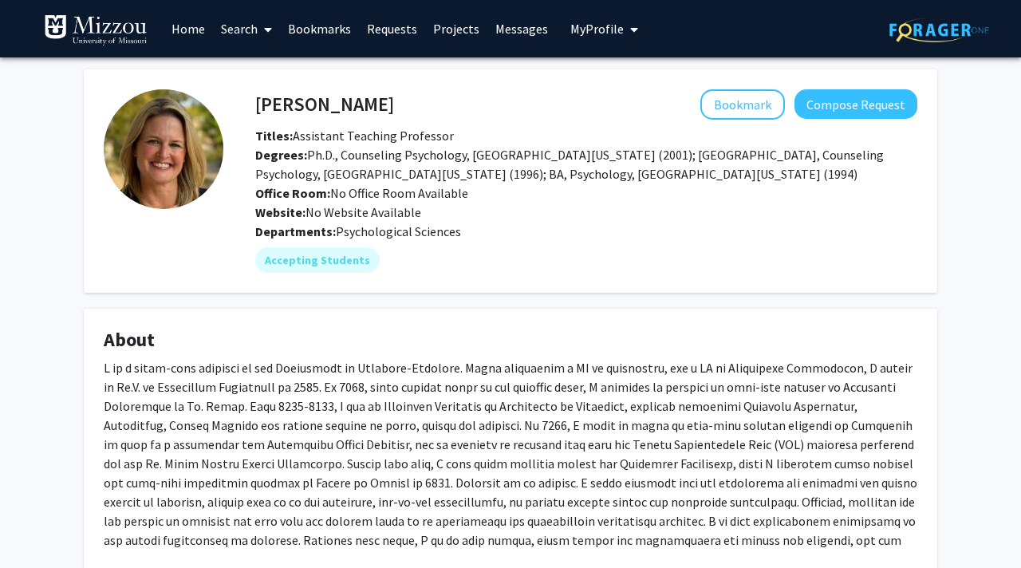
click at [327, 105] on h4 "Carrie Ellis-Kalton" at bounding box center [324, 104] width 139 height 30
click at [184, 113] on img at bounding box center [164, 149] width 120 height 120
